Goal: Transaction & Acquisition: Purchase product/service

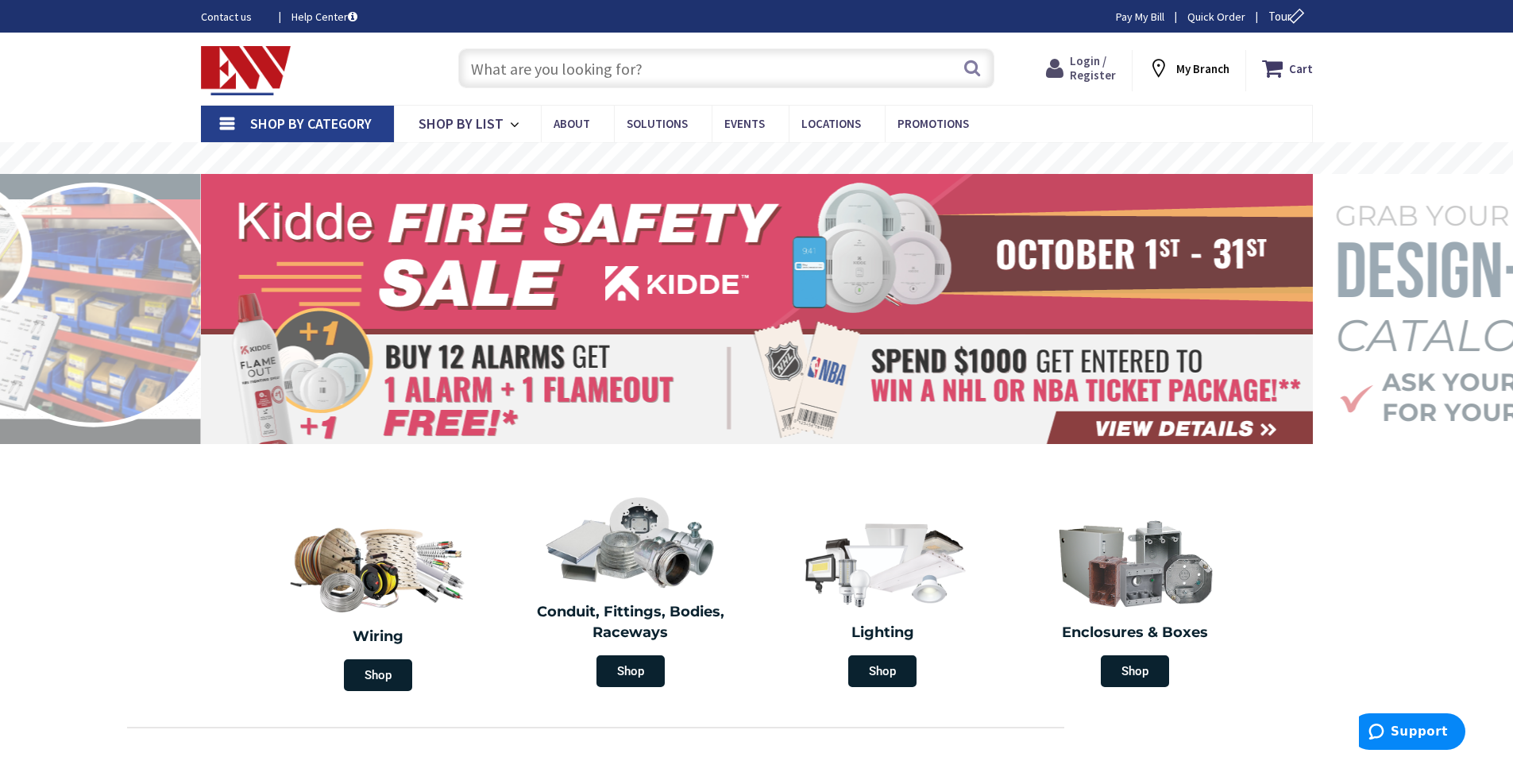
click at [1099, 56] on span "Login / Register" at bounding box center [1093, 67] width 46 height 29
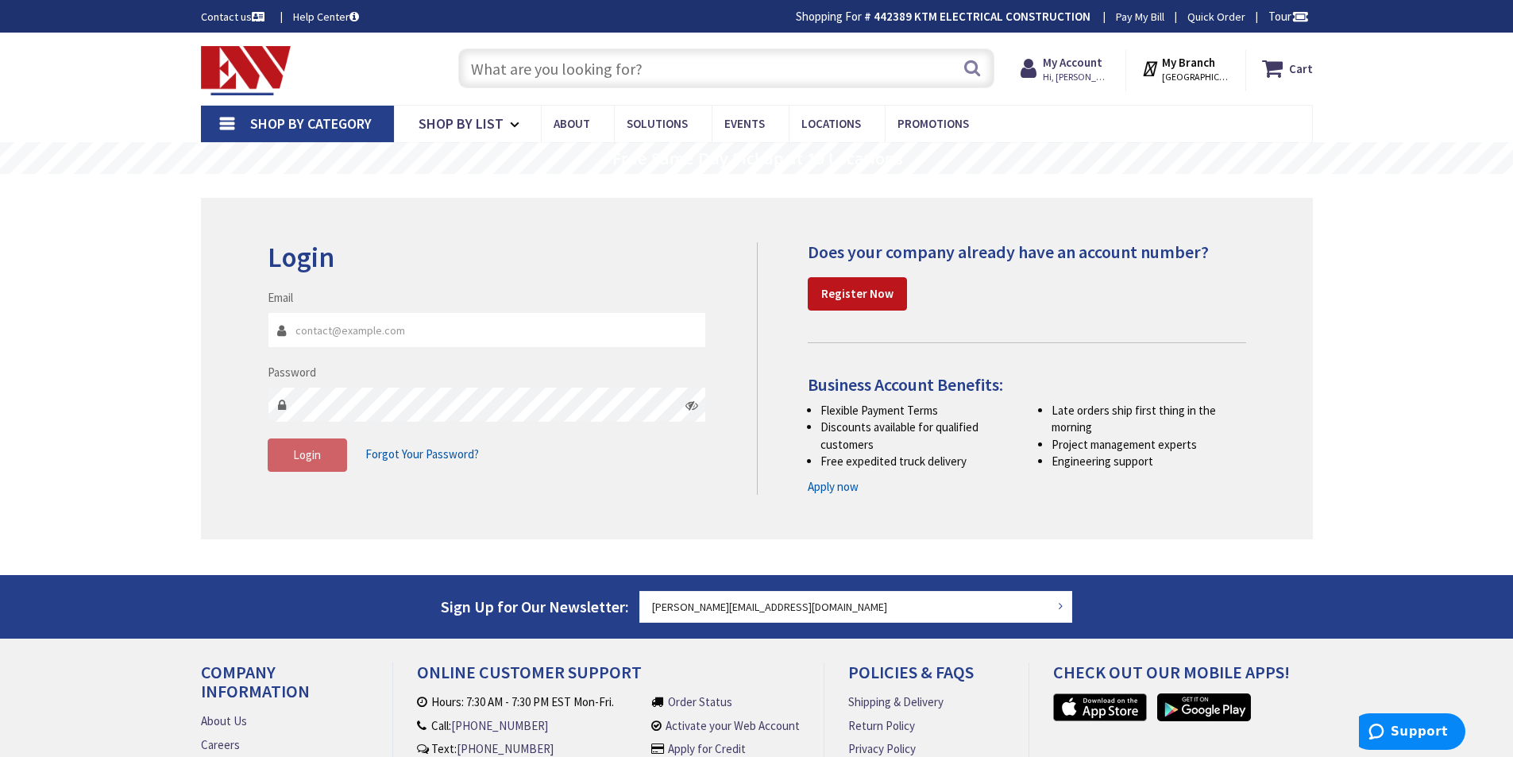
type input "[PERSON_NAME][EMAIL_ADDRESS][DOMAIN_NAME]"
click at [681, 65] on input "text" at bounding box center [726, 68] width 536 height 40
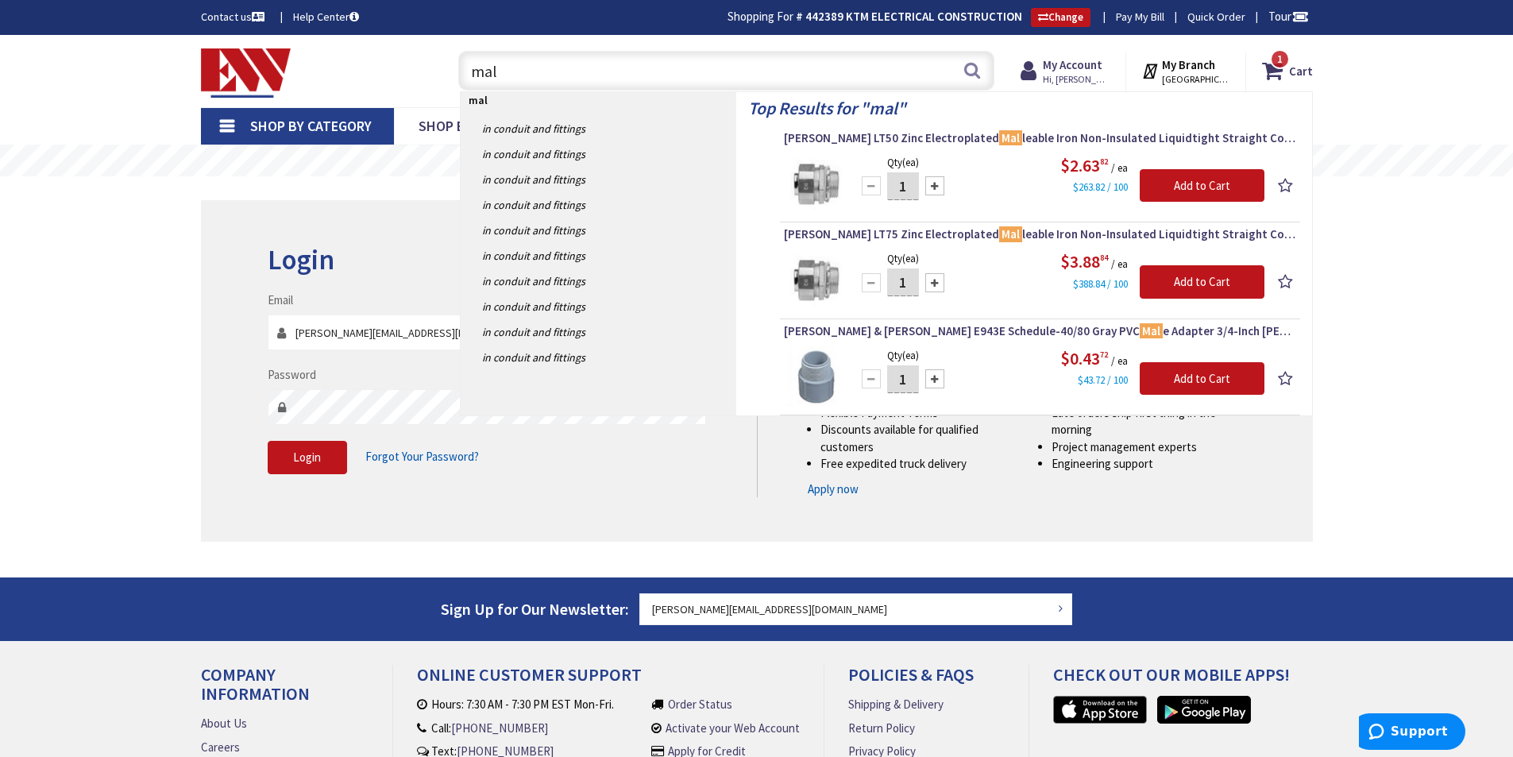
type input "mal"
